Goal: Use online tool/utility: Use online tool/utility

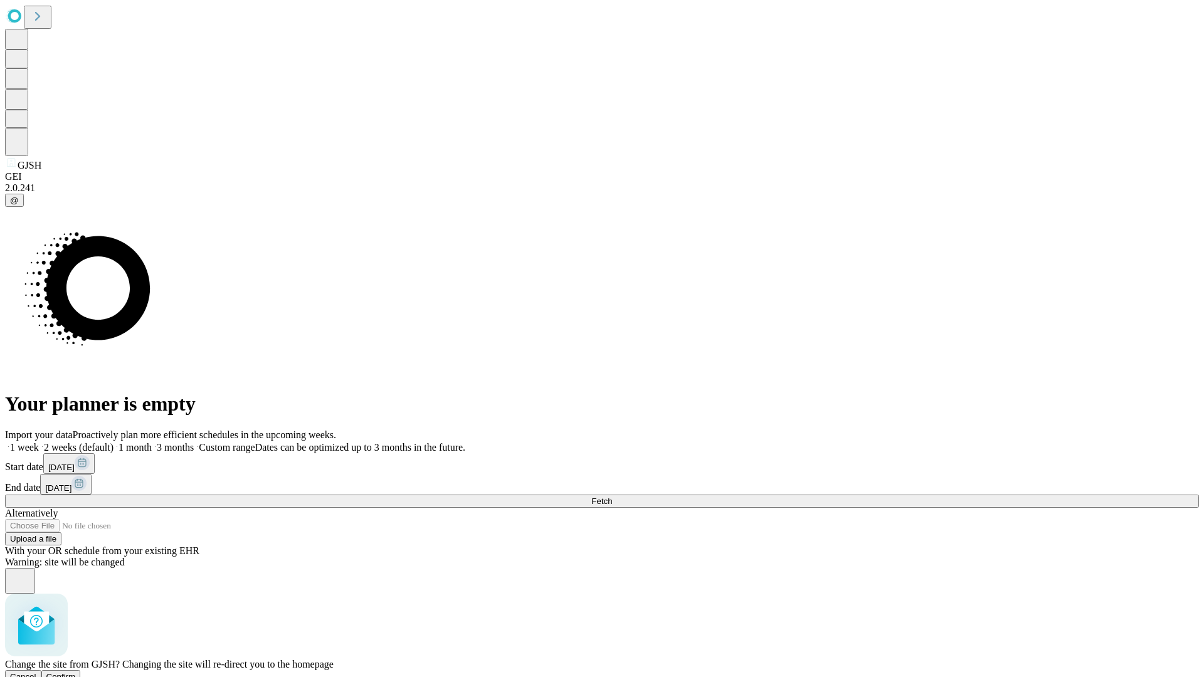
click at [76, 672] on span "Confirm" at bounding box center [60, 676] width 29 height 9
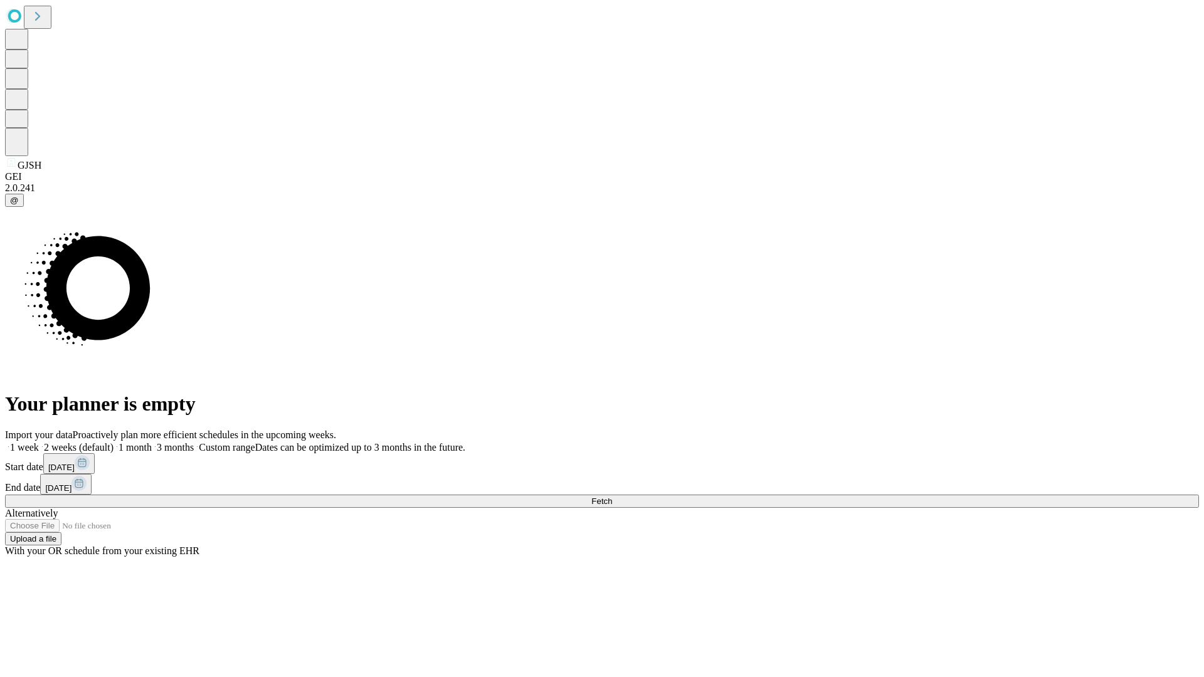
click at [152, 442] on label "1 month" at bounding box center [132, 447] width 38 height 11
click at [612, 497] on span "Fetch" at bounding box center [601, 501] width 21 height 9
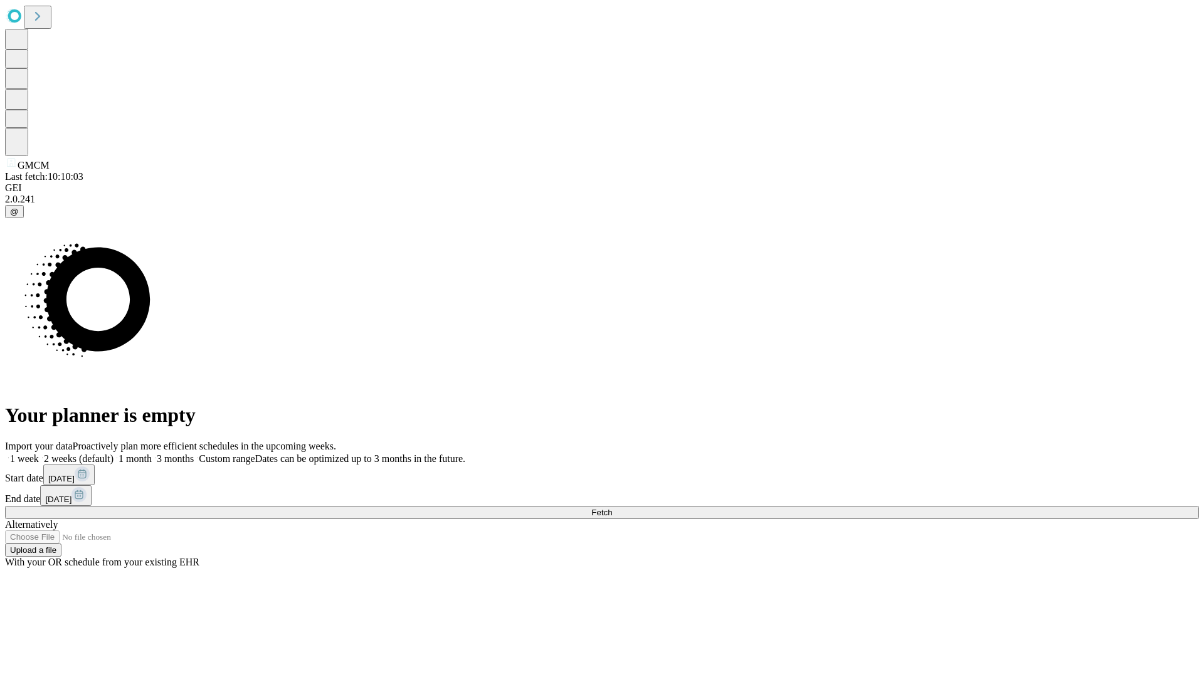
click at [152, 453] on label "1 month" at bounding box center [132, 458] width 38 height 11
click at [612, 508] on span "Fetch" at bounding box center [601, 512] width 21 height 9
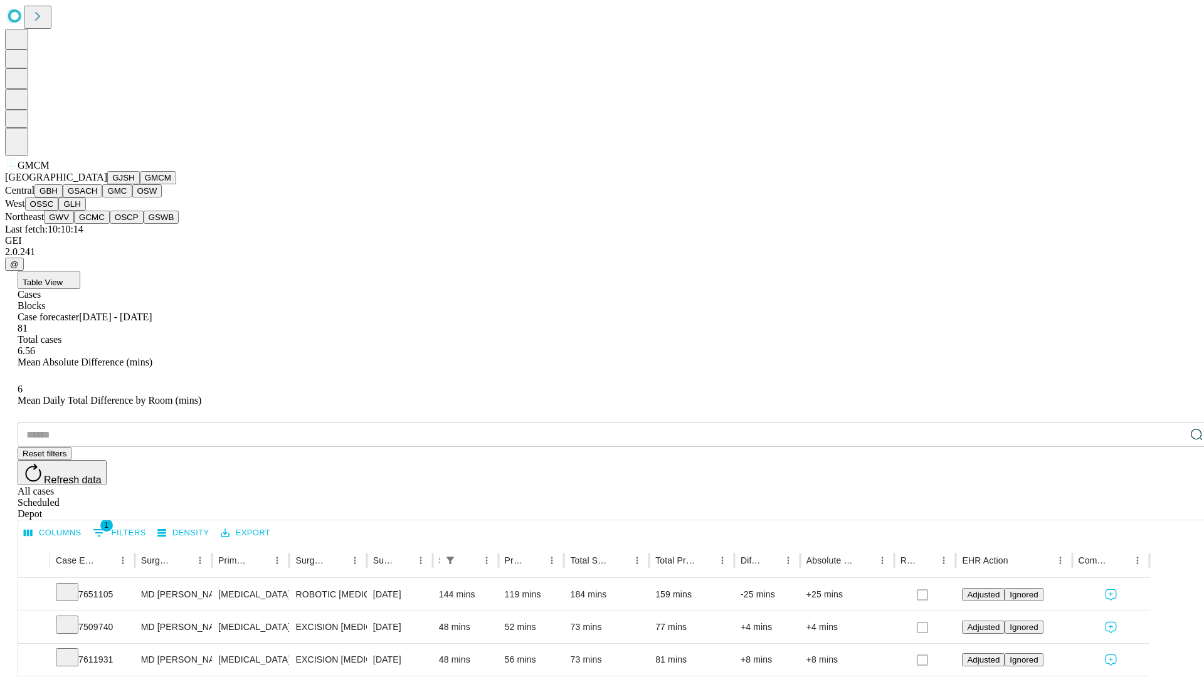
click at [63, 197] on button "GBH" at bounding box center [48, 190] width 28 height 13
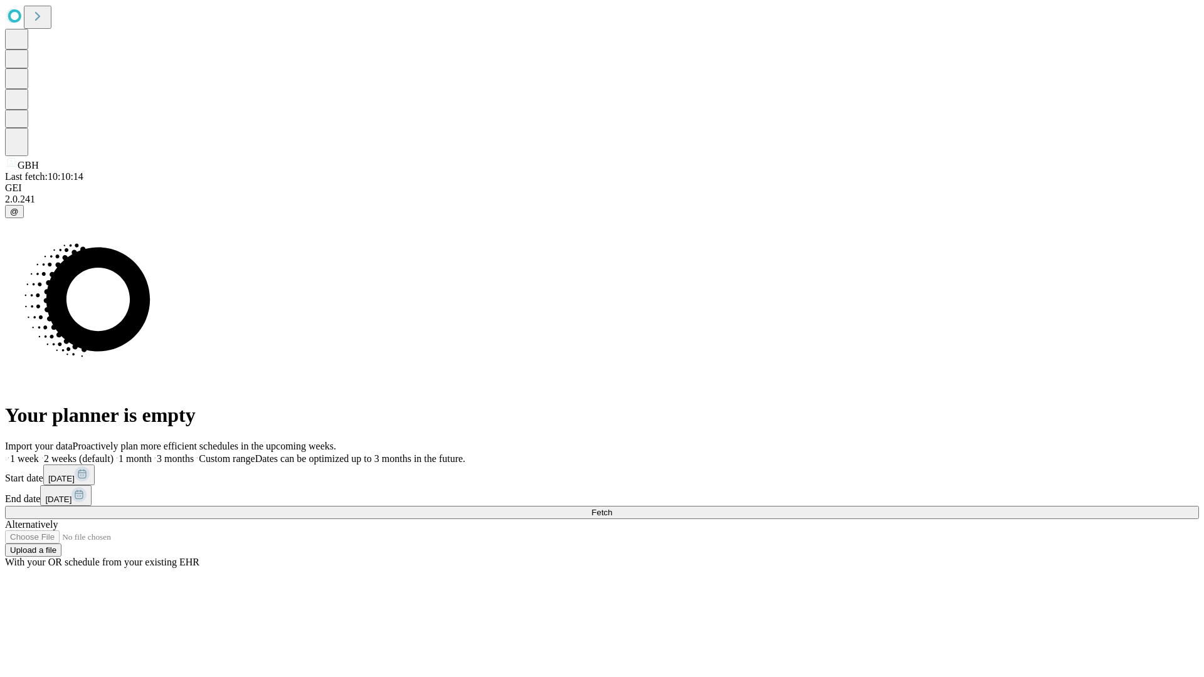
click at [152, 453] on label "1 month" at bounding box center [132, 458] width 38 height 11
click at [612, 508] on span "Fetch" at bounding box center [601, 512] width 21 height 9
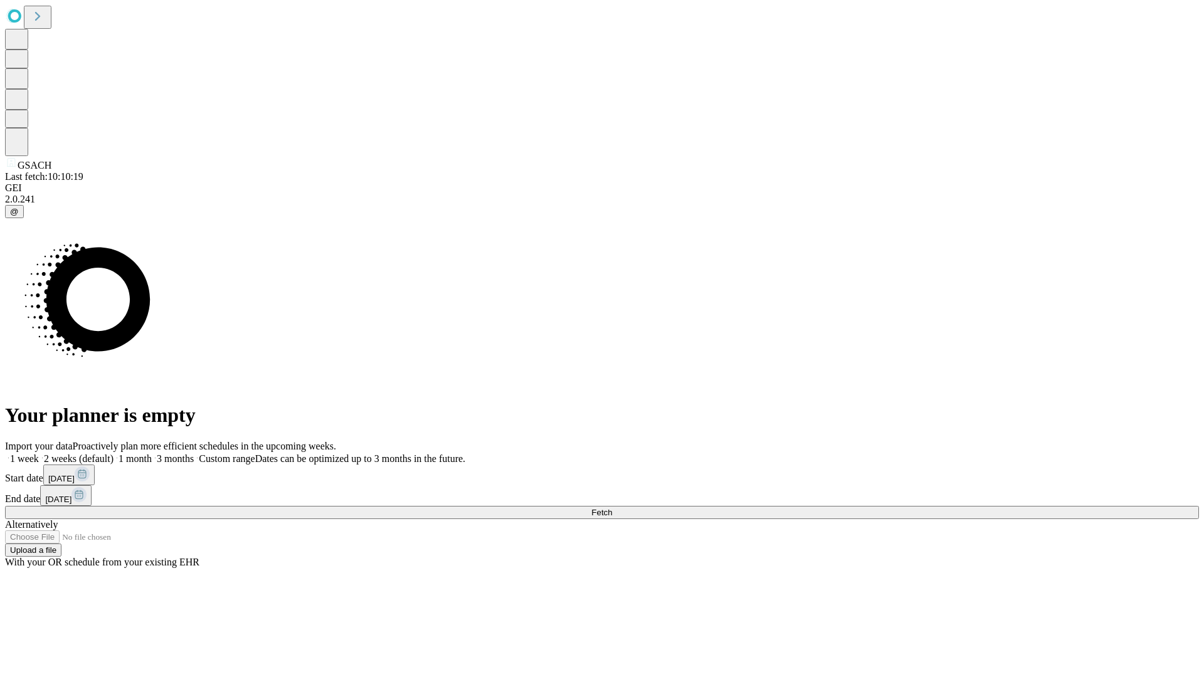
click at [152, 453] on label "1 month" at bounding box center [132, 458] width 38 height 11
click at [612, 508] on span "Fetch" at bounding box center [601, 512] width 21 height 9
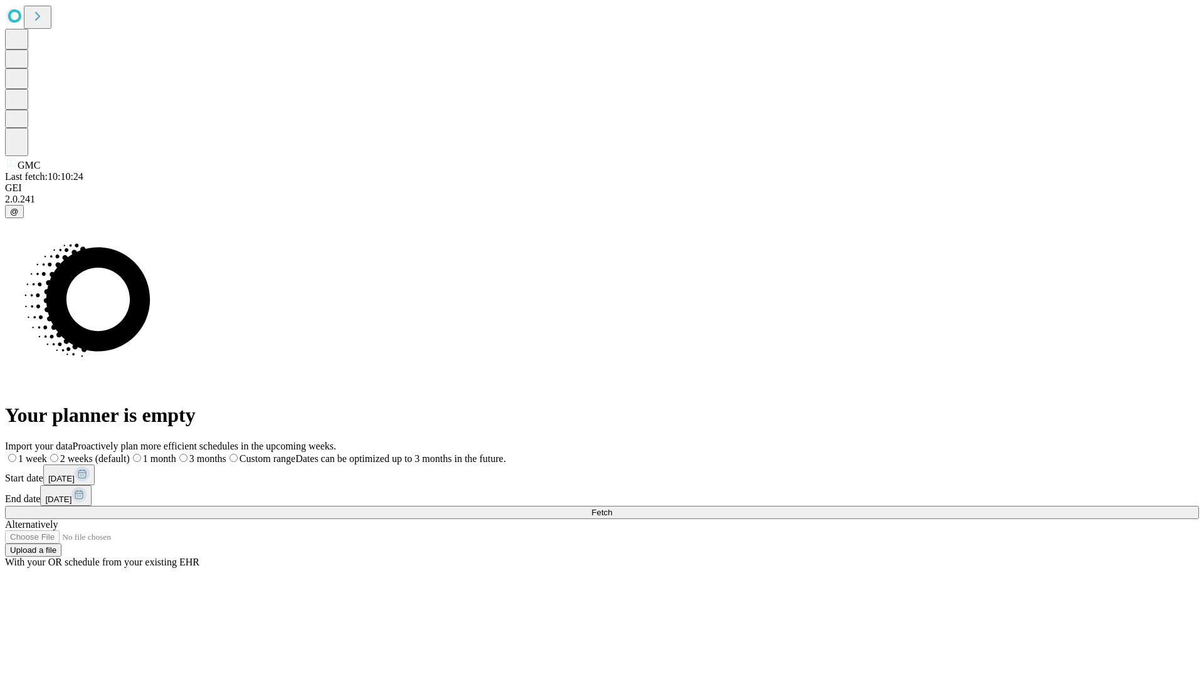
click at [176, 453] on label "1 month" at bounding box center [153, 458] width 46 height 11
click at [612, 508] on span "Fetch" at bounding box center [601, 512] width 21 height 9
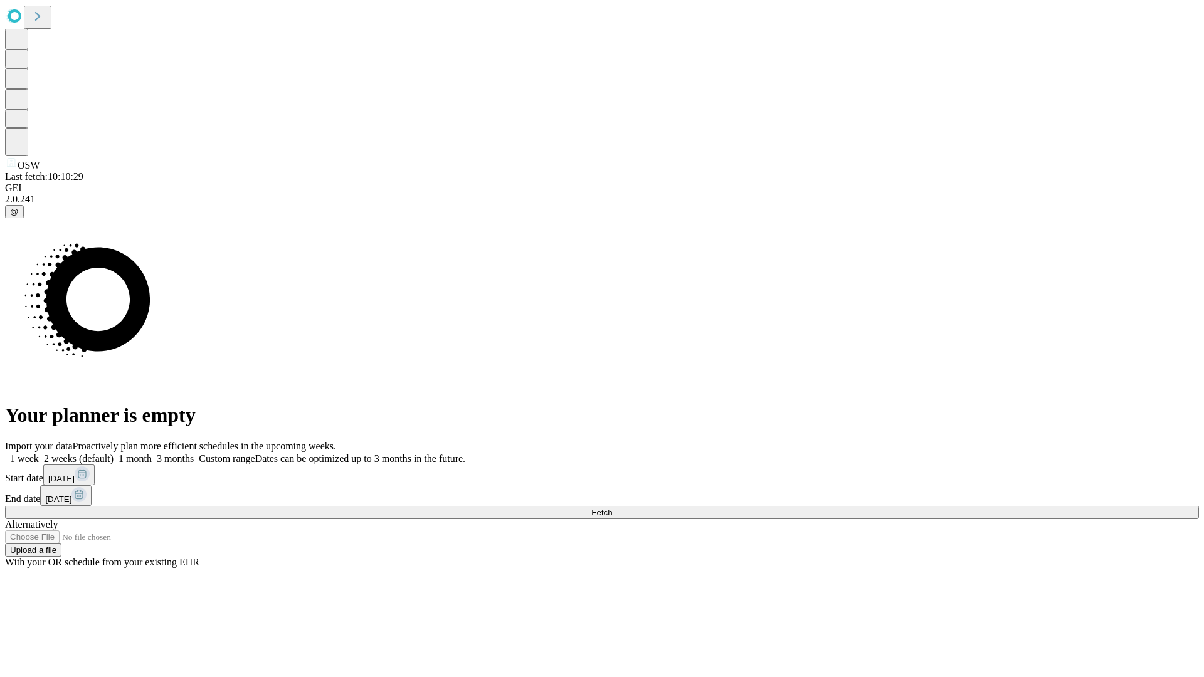
click at [152, 453] on label "1 month" at bounding box center [132, 458] width 38 height 11
click at [612, 508] on span "Fetch" at bounding box center [601, 512] width 21 height 9
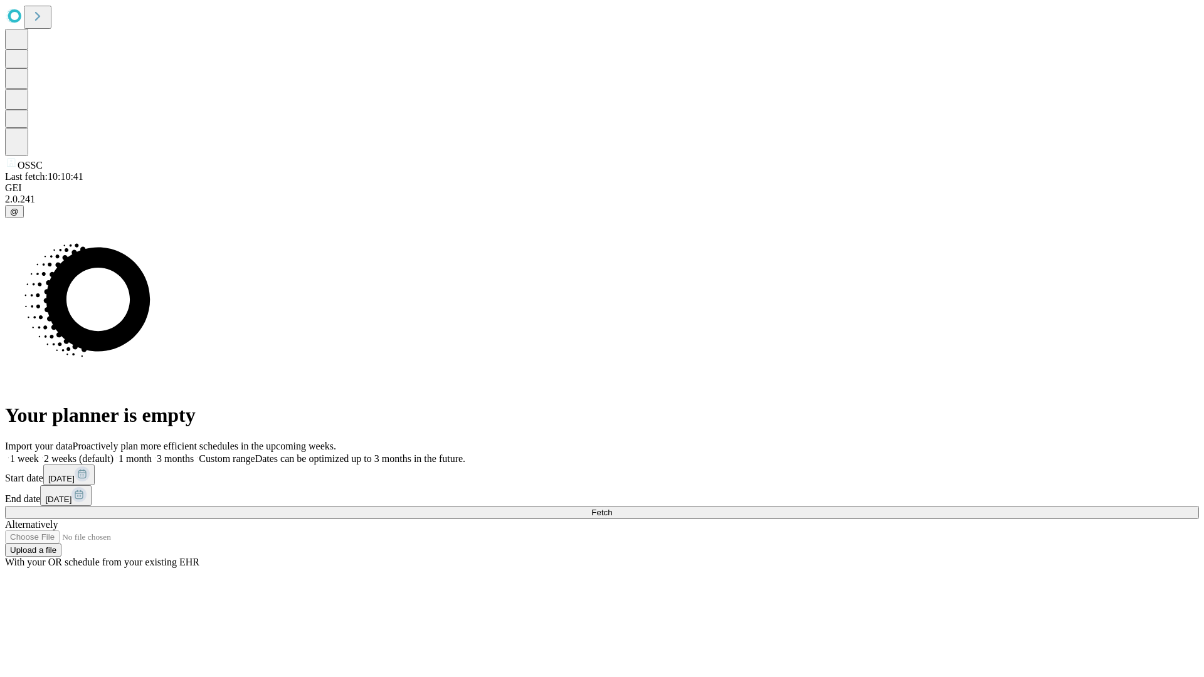
click at [612, 508] on span "Fetch" at bounding box center [601, 512] width 21 height 9
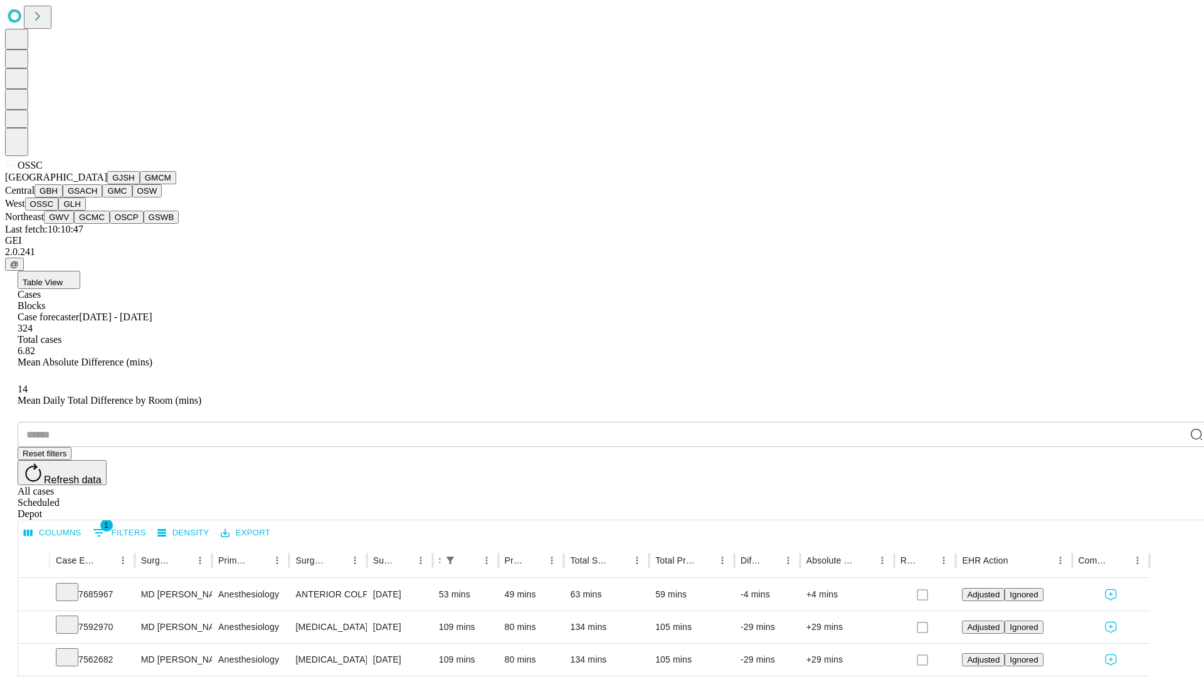
click at [85, 211] on button "GLH" at bounding box center [71, 203] width 27 height 13
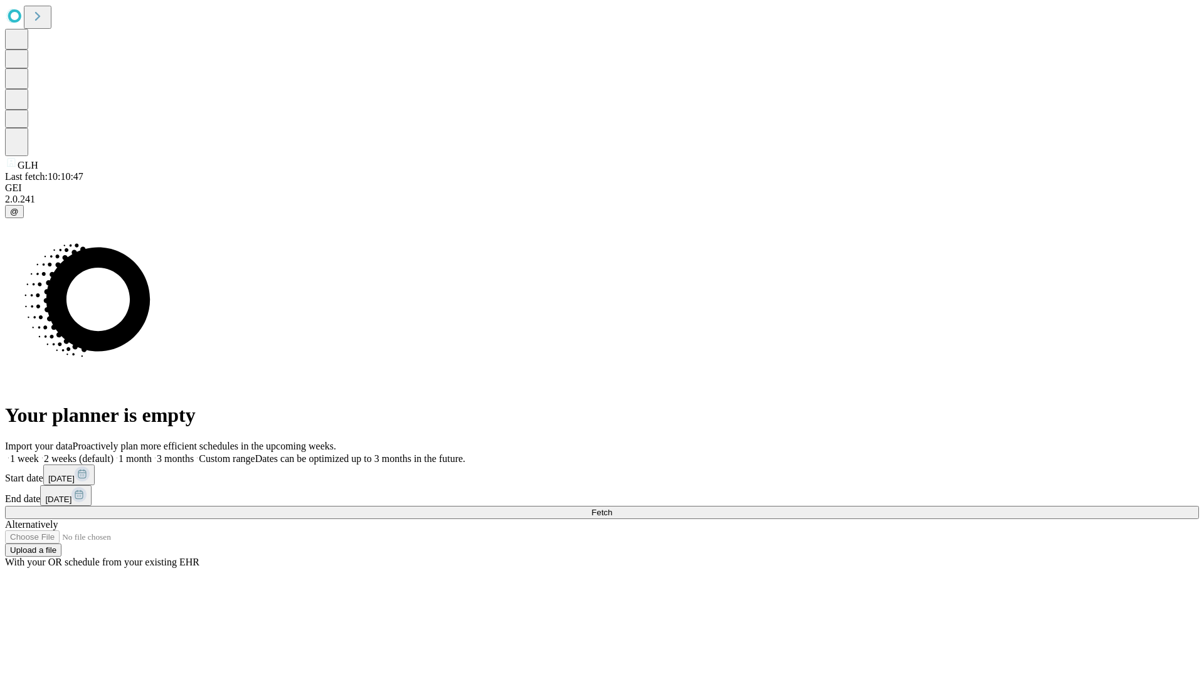
click at [152, 453] on label "1 month" at bounding box center [132, 458] width 38 height 11
click at [612, 508] on span "Fetch" at bounding box center [601, 512] width 21 height 9
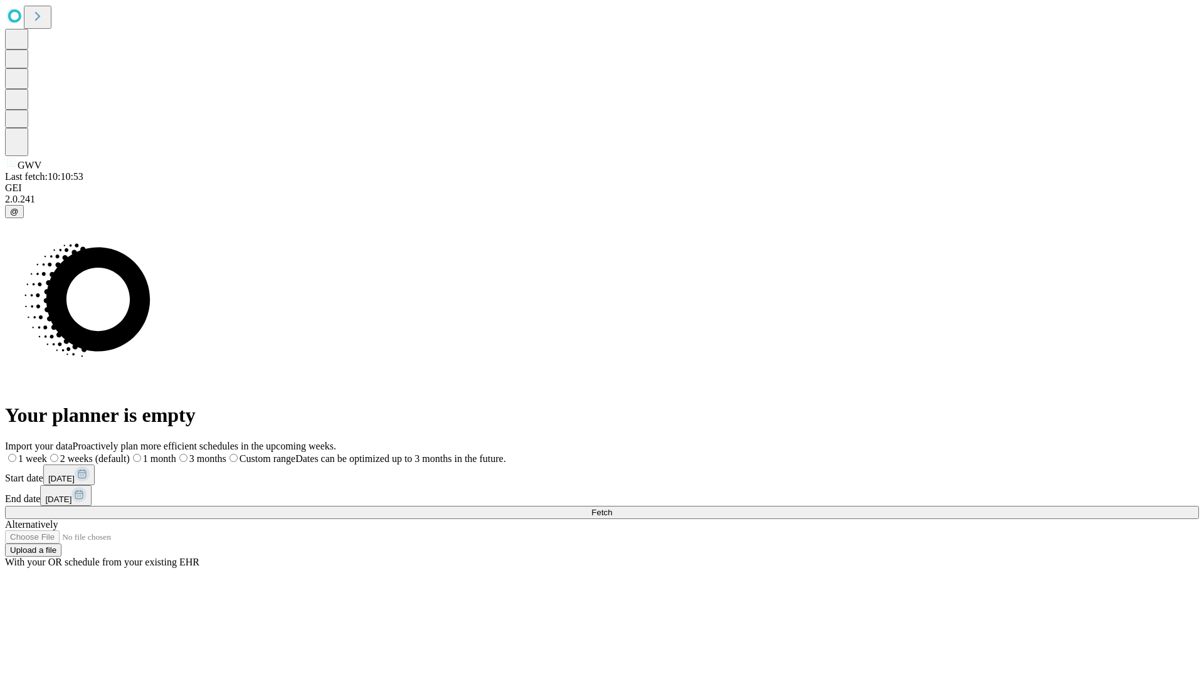
click at [612, 508] on span "Fetch" at bounding box center [601, 512] width 21 height 9
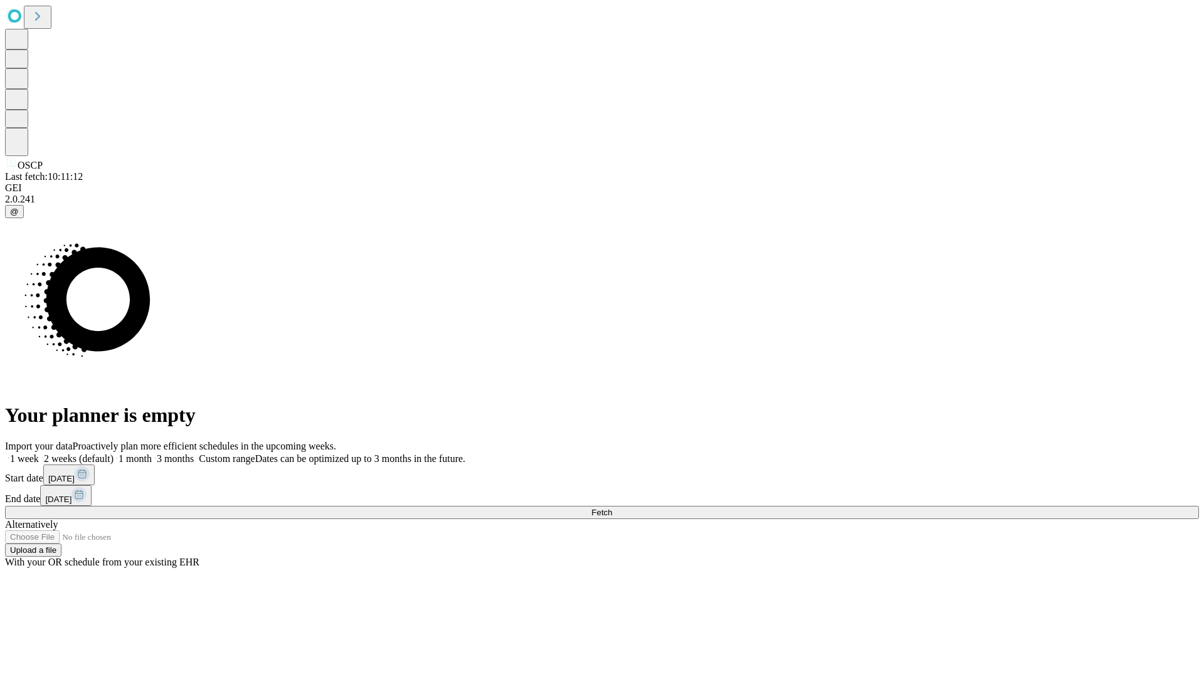
click at [152, 453] on label "1 month" at bounding box center [132, 458] width 38 height 11
click at [612, 508] on span "Fetch" at bounding box center [601, 512] width 21 height 9
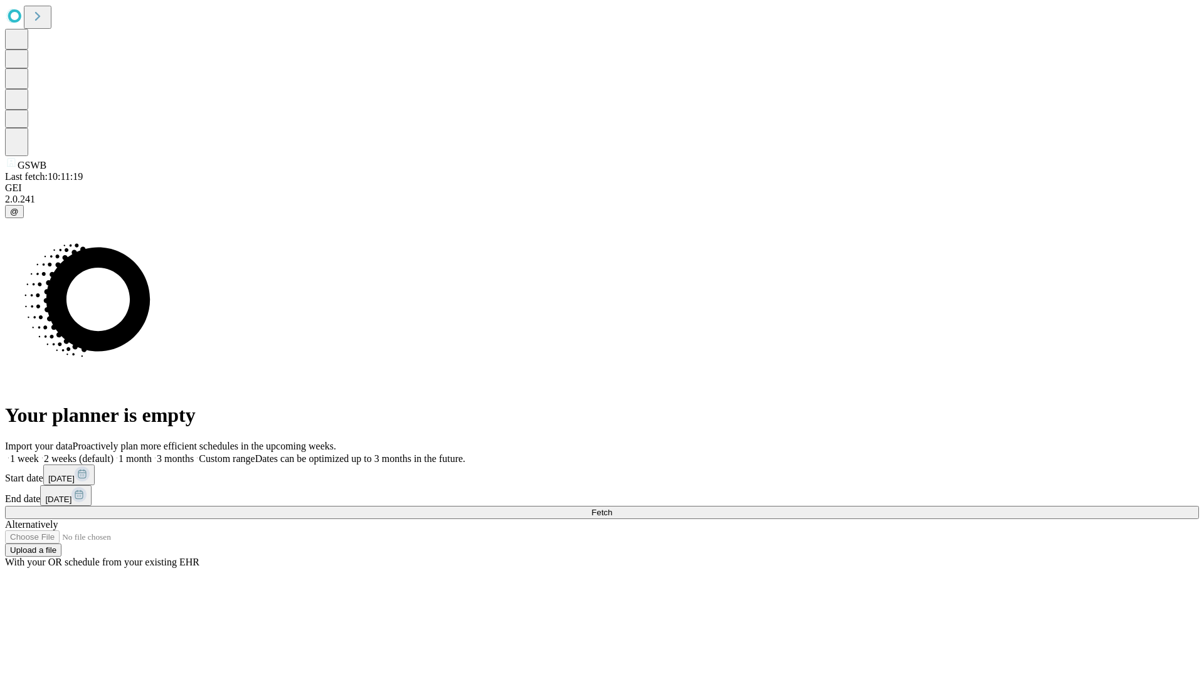
click at [152, 453] on label "1 month" at bounding box center [132, 458] width 38 height 11
click at [612, 508] on span "Fetch" at bounding box center [601, 512] width 21 height 9
